Goal: Check status: Check status

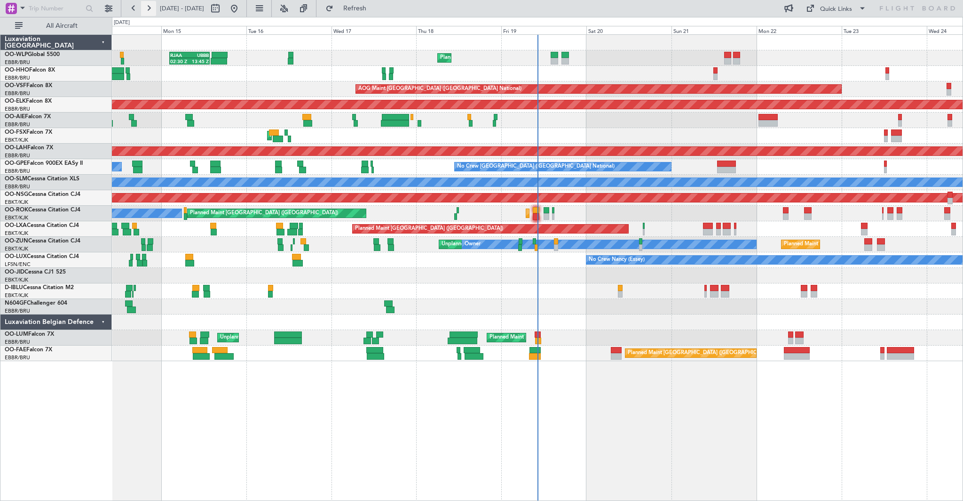
click at [153, 11] on button at bounding box center [148, 8] width 15 height 15
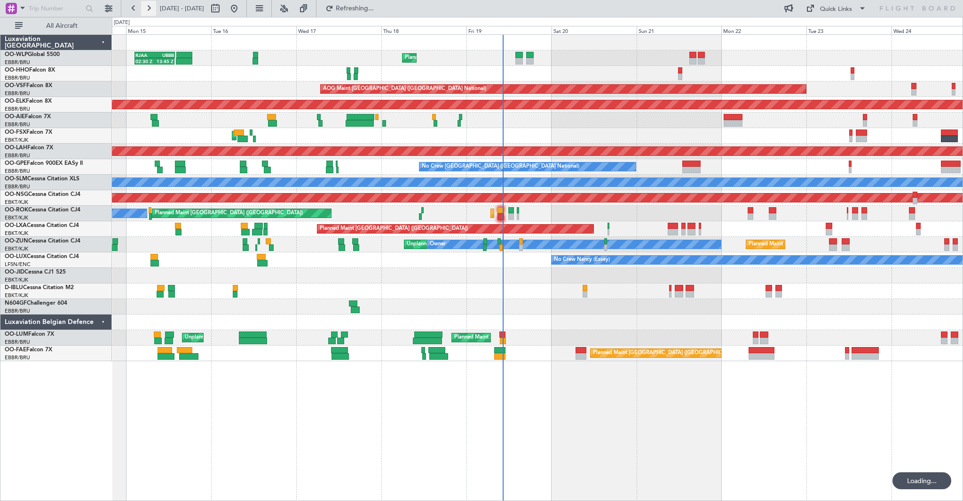
click at [153, 11] on button at bounding box center [148, 8] width 15 height 15
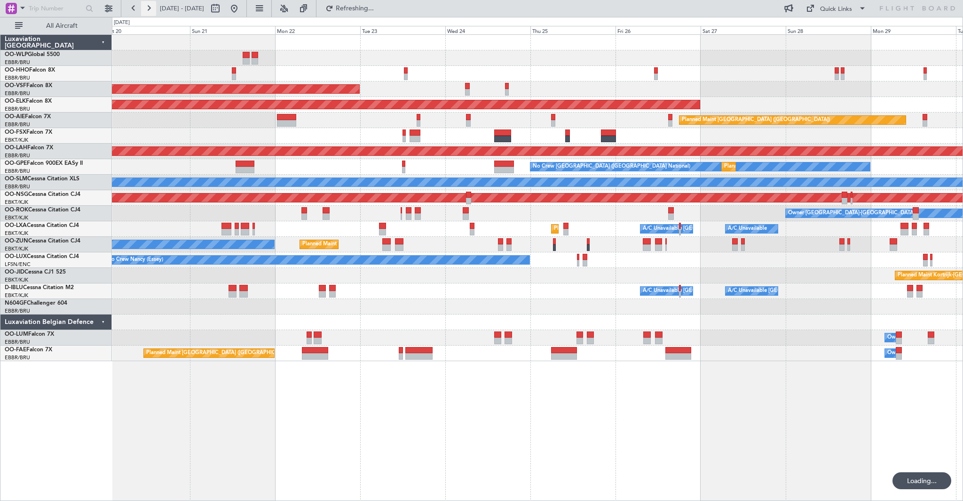
click at [153, 11] on button at bounding box center [148, 8] width 15 height 15
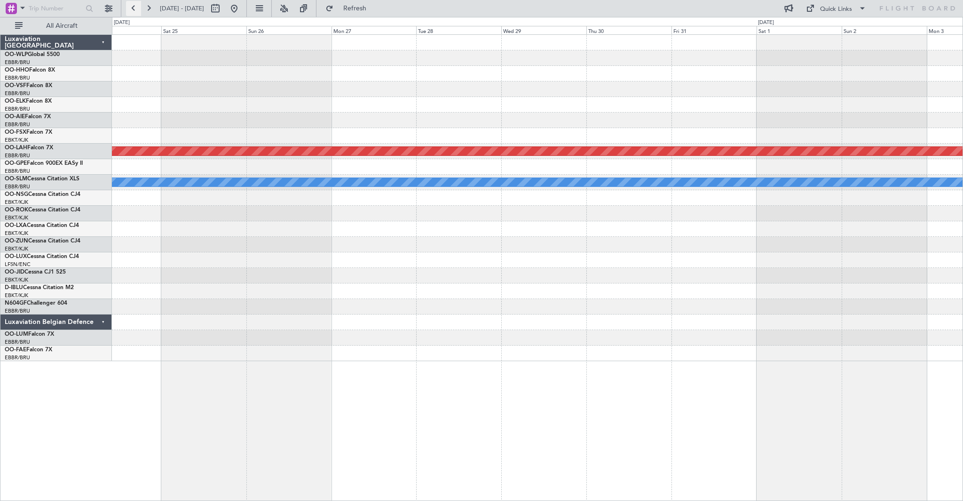
click at [132, 11] on button at bounding box center [133, 8] width 15 height 15
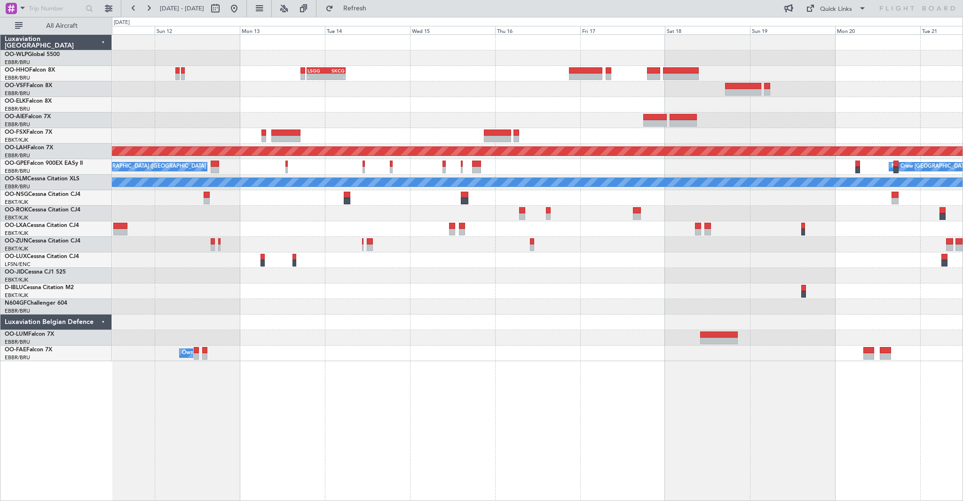
click at [640, 125] on div at bounding box center [537, 120] width 851 height 16
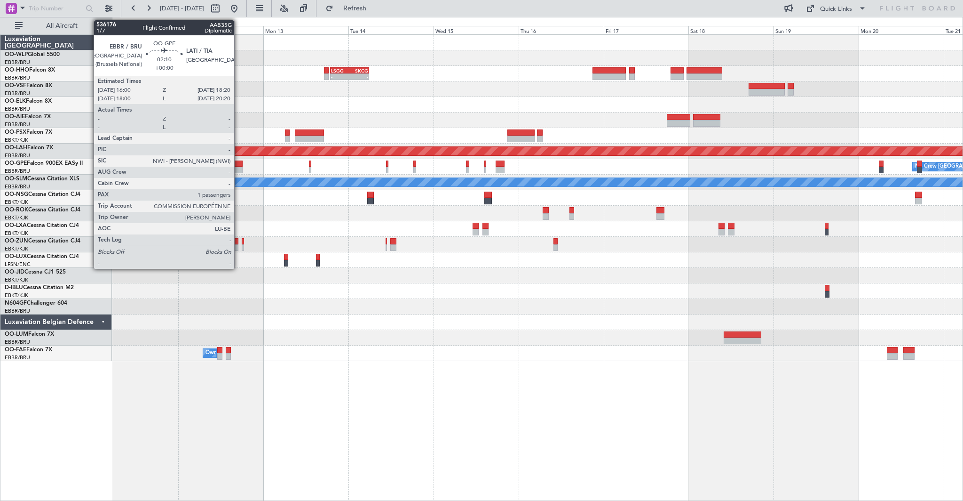
click at [238, 168] on div at bounding box center [238, 170] width 8 height 7
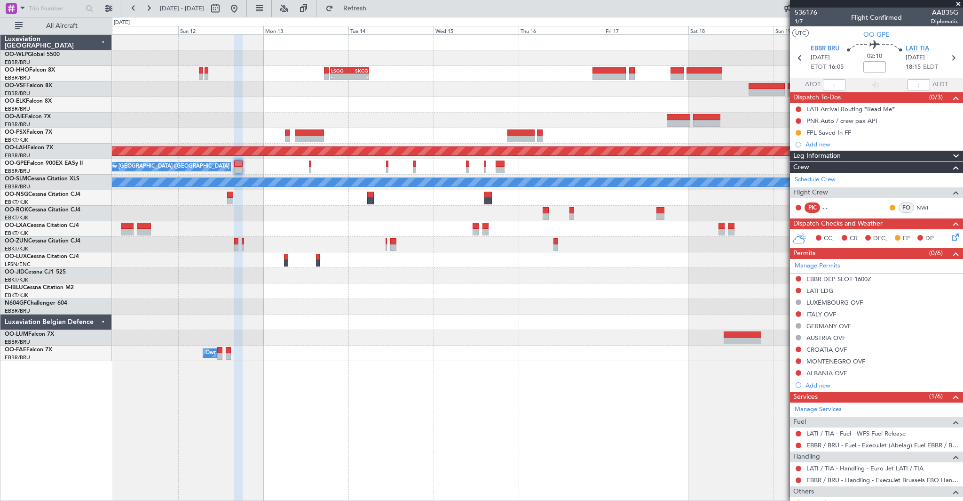
click at [913, 45] on span "LATI TIA" at bounding box center [918, 48] width 24 height 9
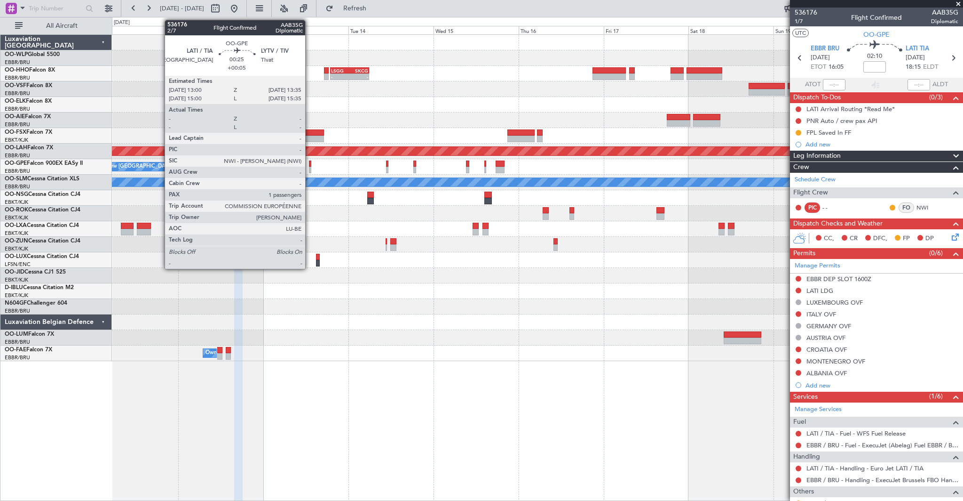
click at [310, 167] on div at bounding box center [310, 170] width 2 height 7
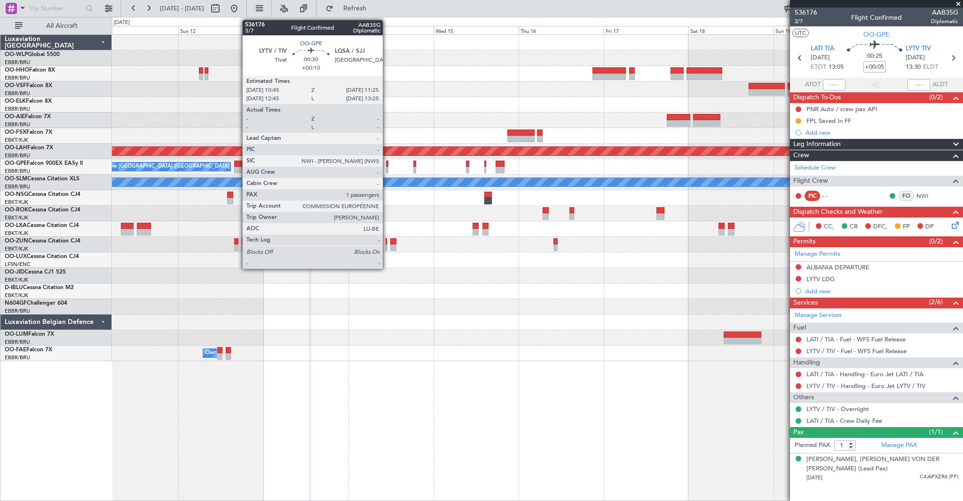
click at [387, 168] on div at bounding box center [387, 170] width 3 height 7
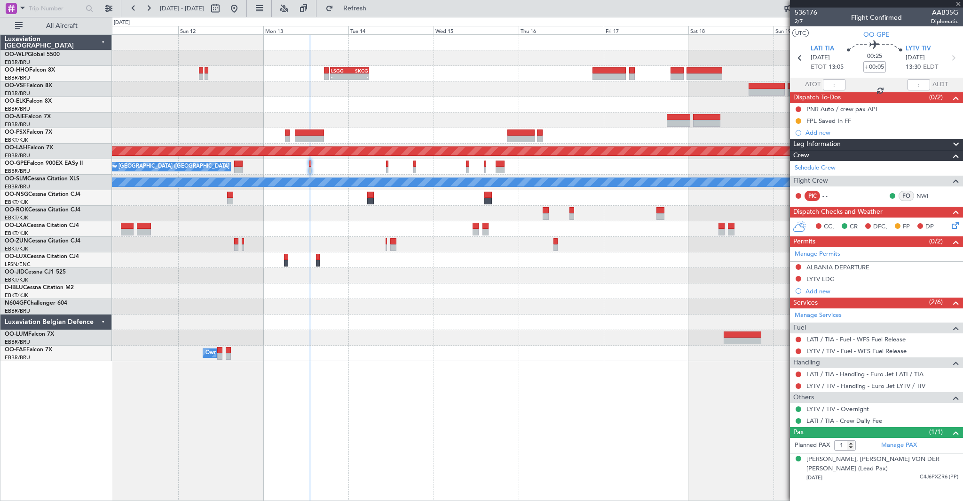
type input "+00:10"
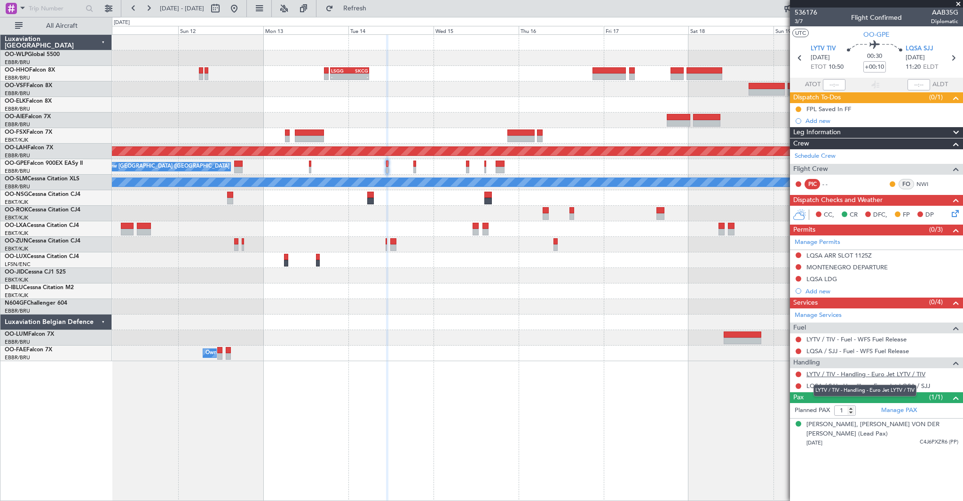
click at [857, 375] on link "LYTV / TIV - Handling - Euro Jet LYTV / TIV" at bounding box center [866, 374] width 119 height 8
click at [242, 5] on button at bounding box center [234, 8] width 15 height 15
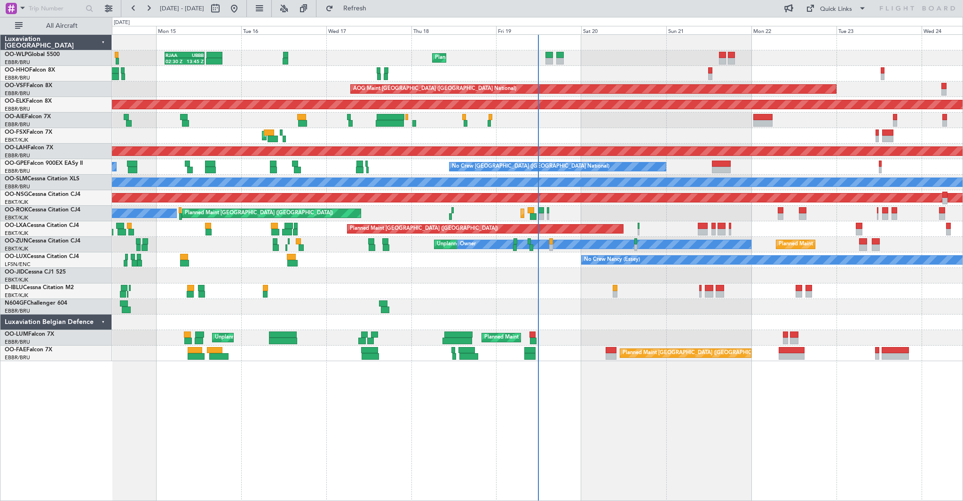
click at [490, 330] on div "Planned Maint Liege 02:30 Z 13:45 Z RJAA 02:30 Z UBBB 13:50 Z Planned Maint Gen…" at bounding box center [537, 198] width 851 height 326
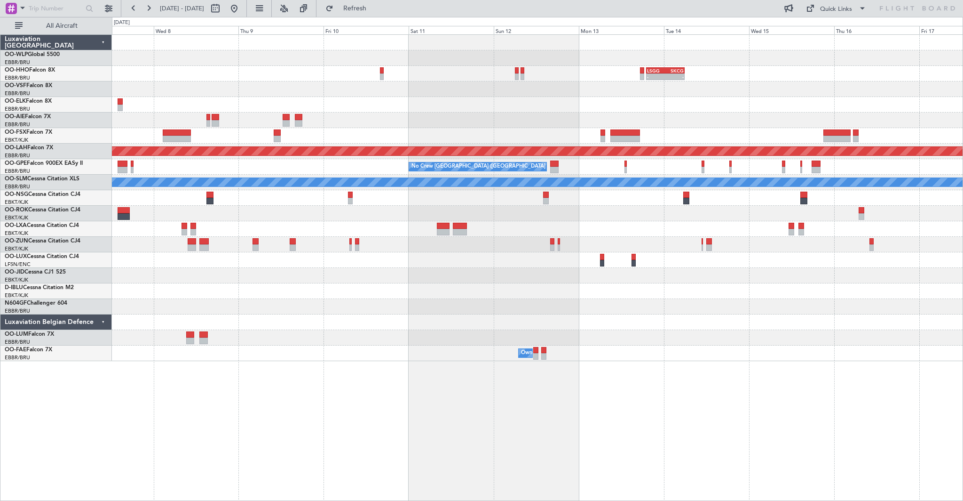
click at [79, 345] on div "- - LSGG 19:00 Z SKCG 05:55 Z Planned [GEOGRAPHIC_DATA][PERSON_NAME]-[GEOGRAPHI…" at bounding box center [481, 259] width 963 height 484
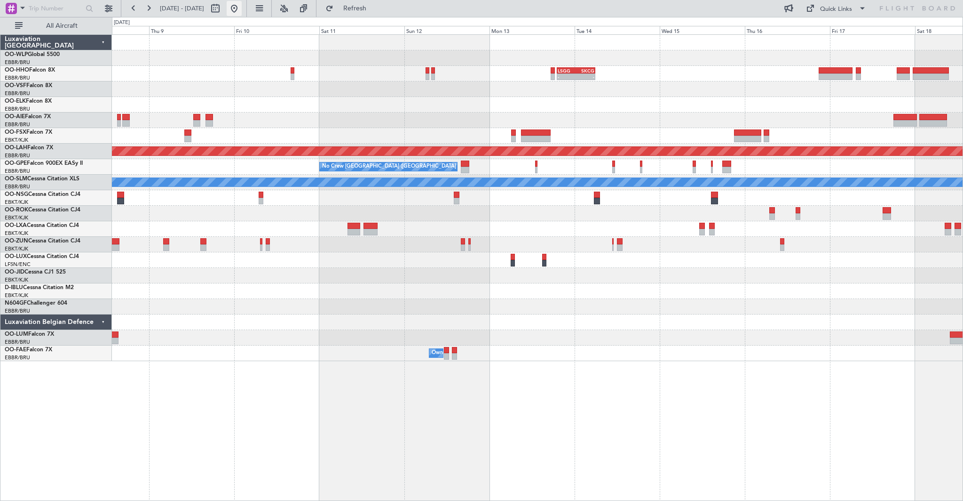
click at [242, 11] on button at bounding box center [234, 8] width 15 height 15
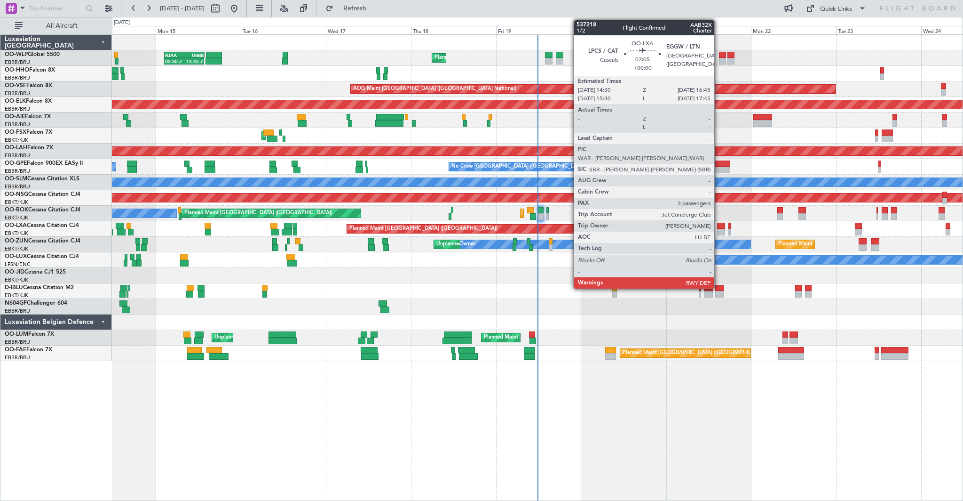
click at [719, 229] on div at bounding box center [721, 232] width 8 height 7
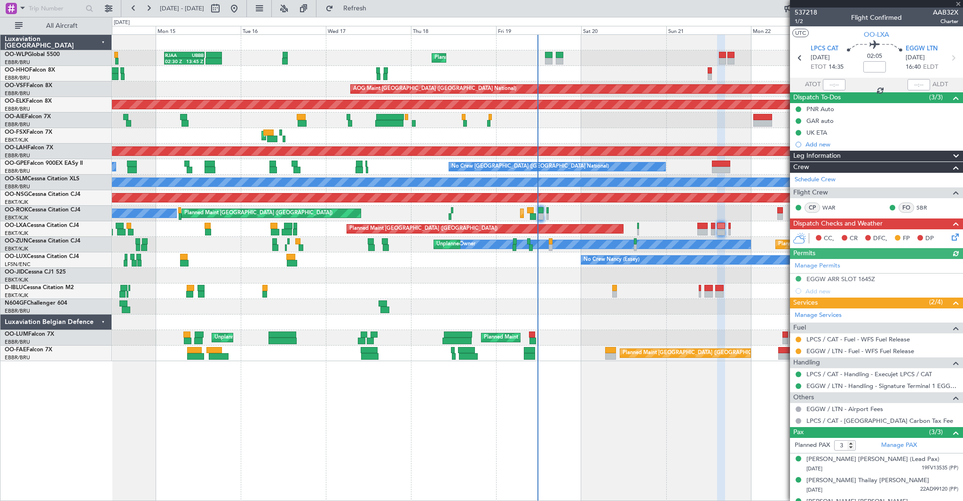
scroll to position [16, 0]
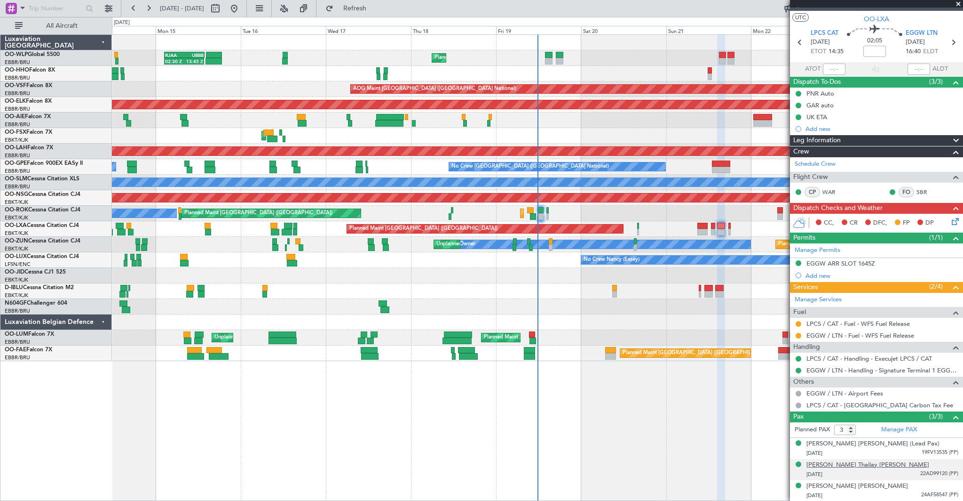
click at [879, 463] on div "[PERSON_NAME] Thailay [PERSON_NAME]" at bounding box center [868, 464] width 123 height 9
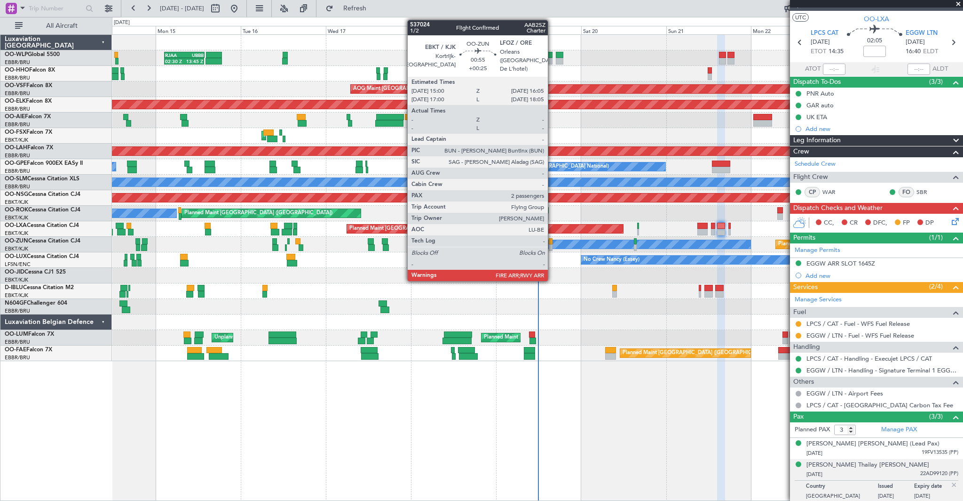
click at [552, 246] on div at bounding box center [551, 247] width 4 height 7
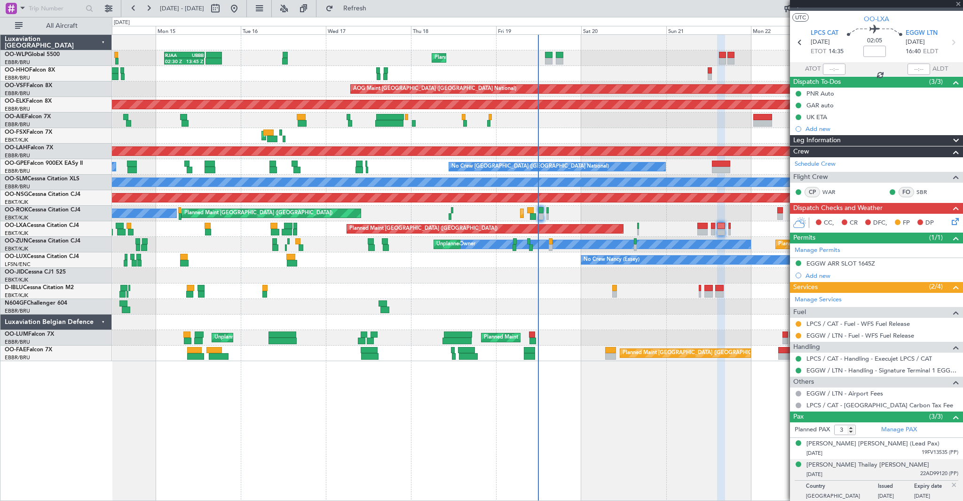
type input "+00:25"
type input "2"
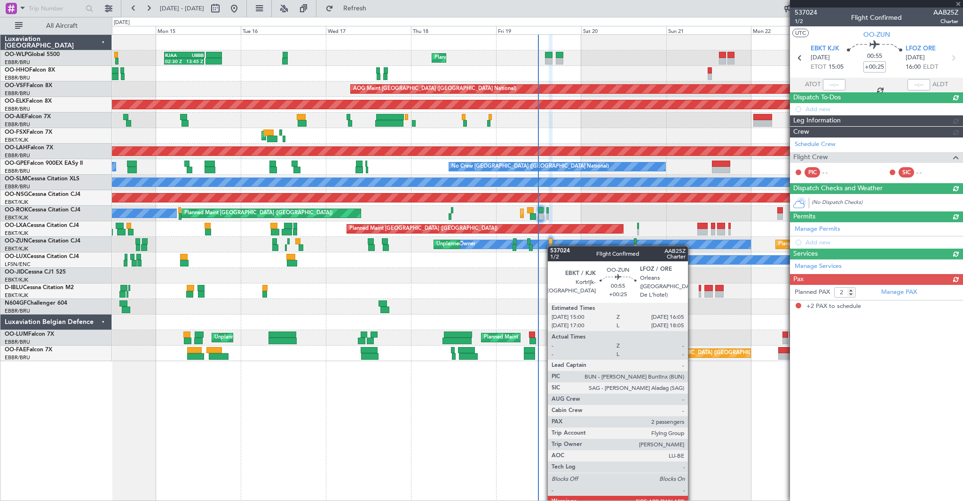
scroll to position [0, 0]
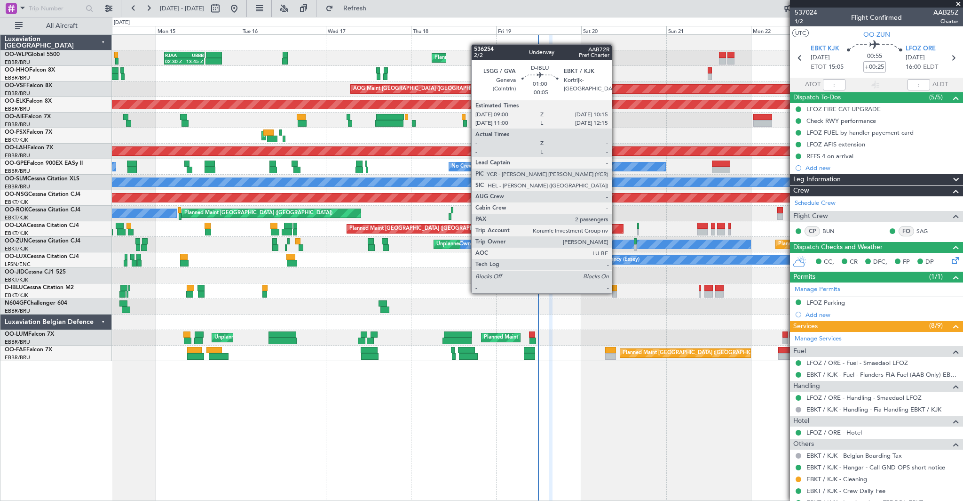
click at [616, 293] on div at bounding box center [614, 294] width 5 height 7
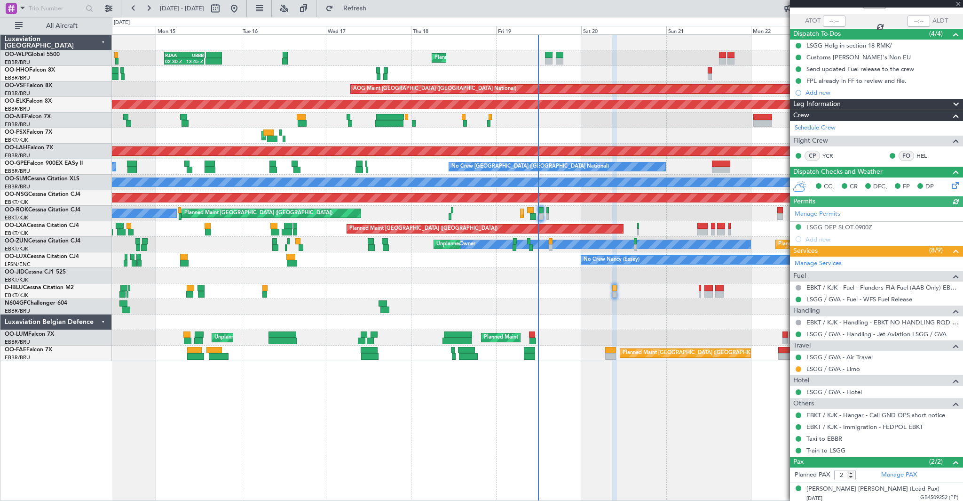
scroll to position [87, 0]
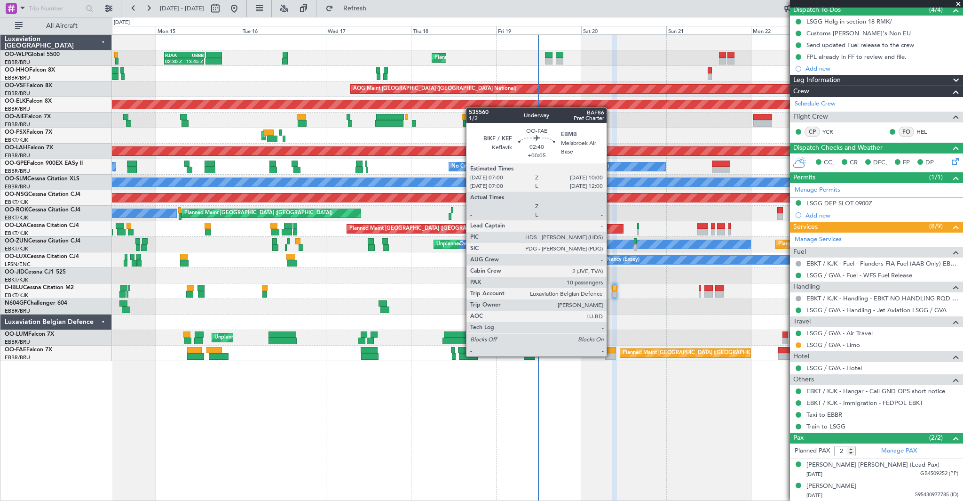
click at [611, 356] on div at bounding box center [610, 356] width 11 height 7
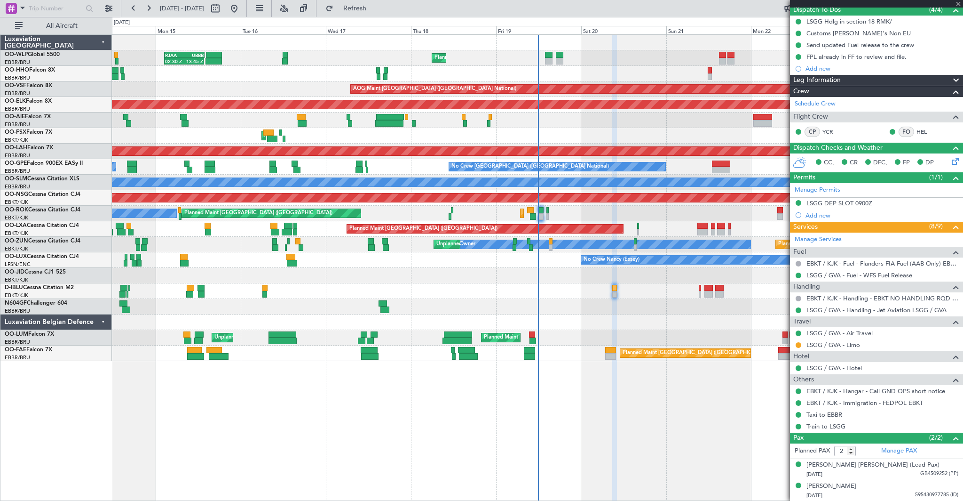
type input "+00:05"
type input "10"
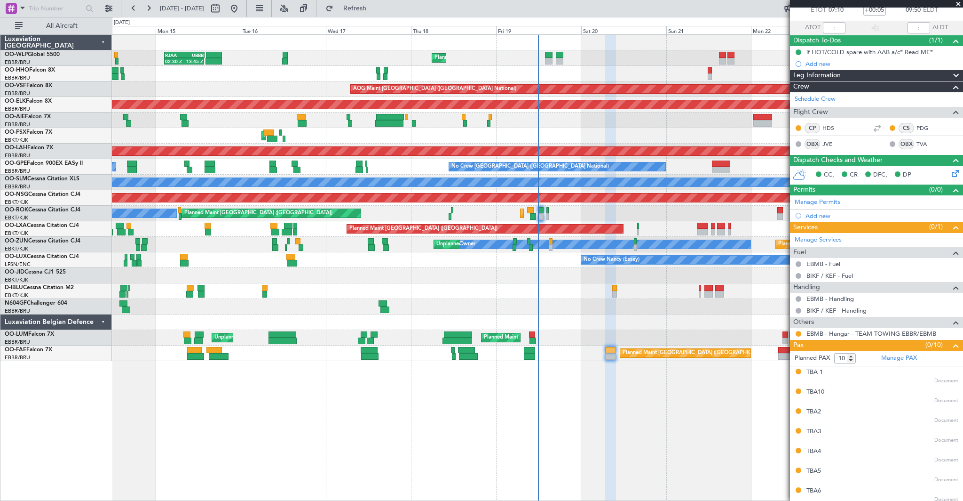
scroll to position [0, 0]
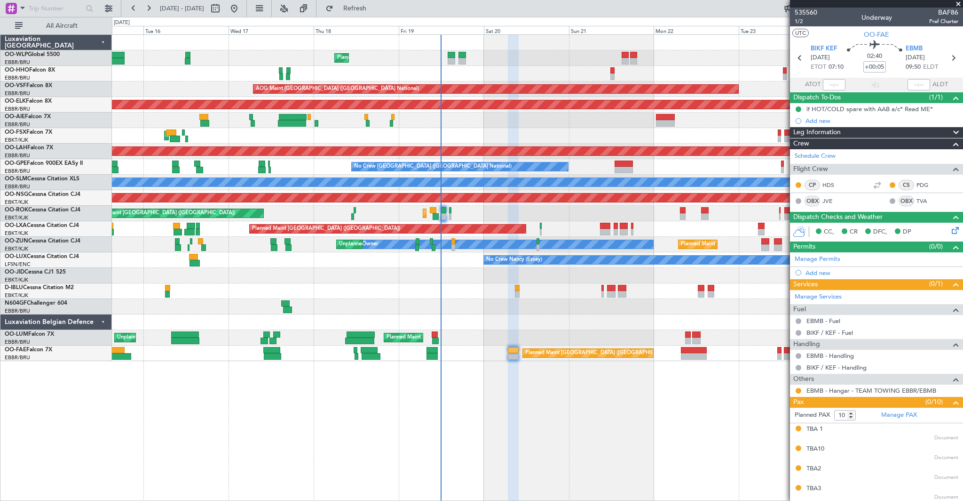
click at [576, 334] on div "Planned Maint Liege 02:30 Z 13:45 Z RJAA 02:30 Z UBBB 13:50 Z AOG Maint [GEOGRA…" at bounding box center [537, 198] width 851 height 326
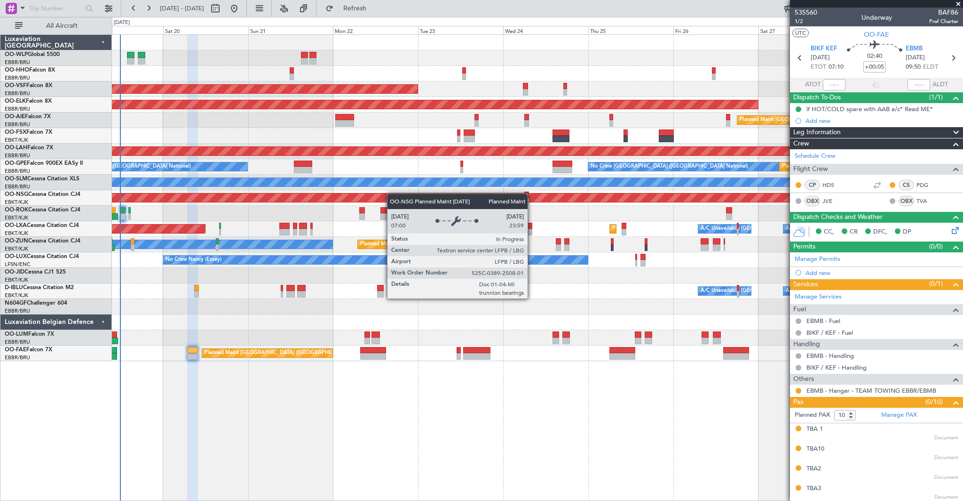
click at [270, 201] on div "Planned Maint Liege AOG Maint [GEOGRAPHIC_DATA] ([GEOGRAPHIC_DATA]) Planned Mai…" at bounding box center [537, 198] width 851 height 326
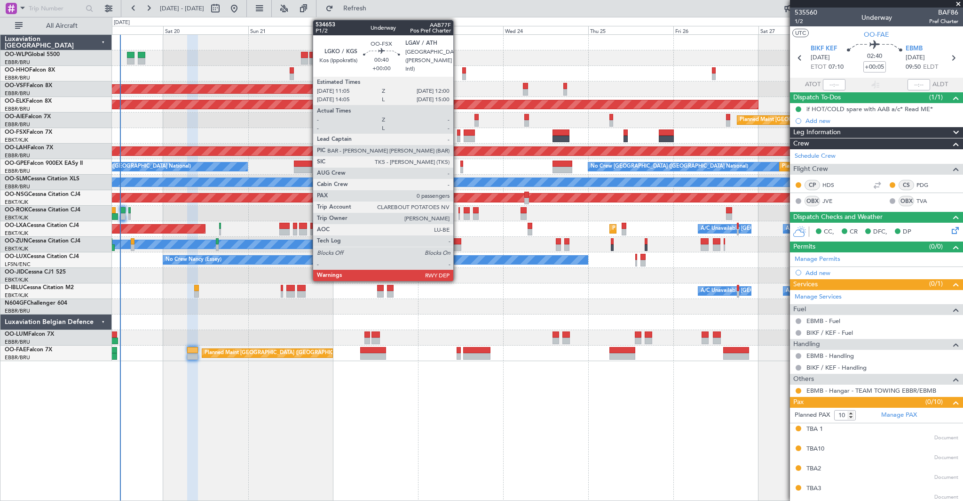
click at [458, 135] on div at bounding box center [458, 132] width 3 height 7
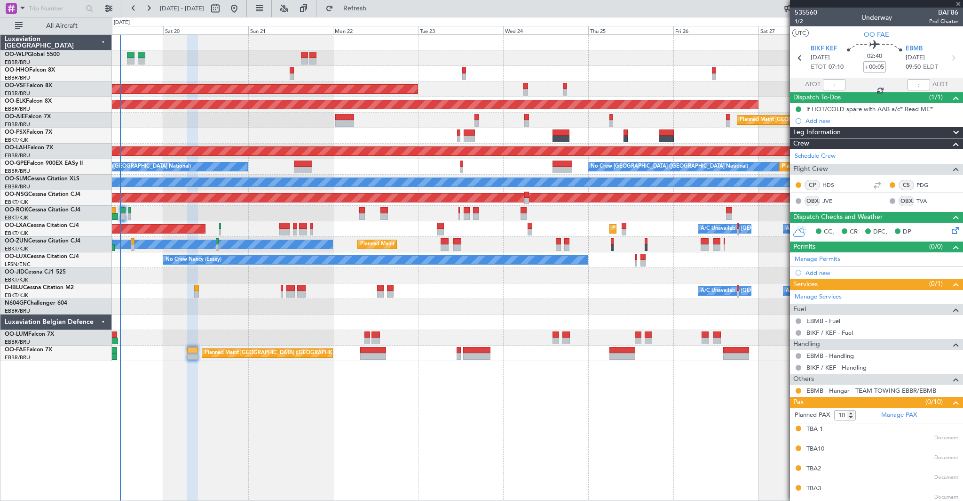
type input "0"
